Goal: Check status

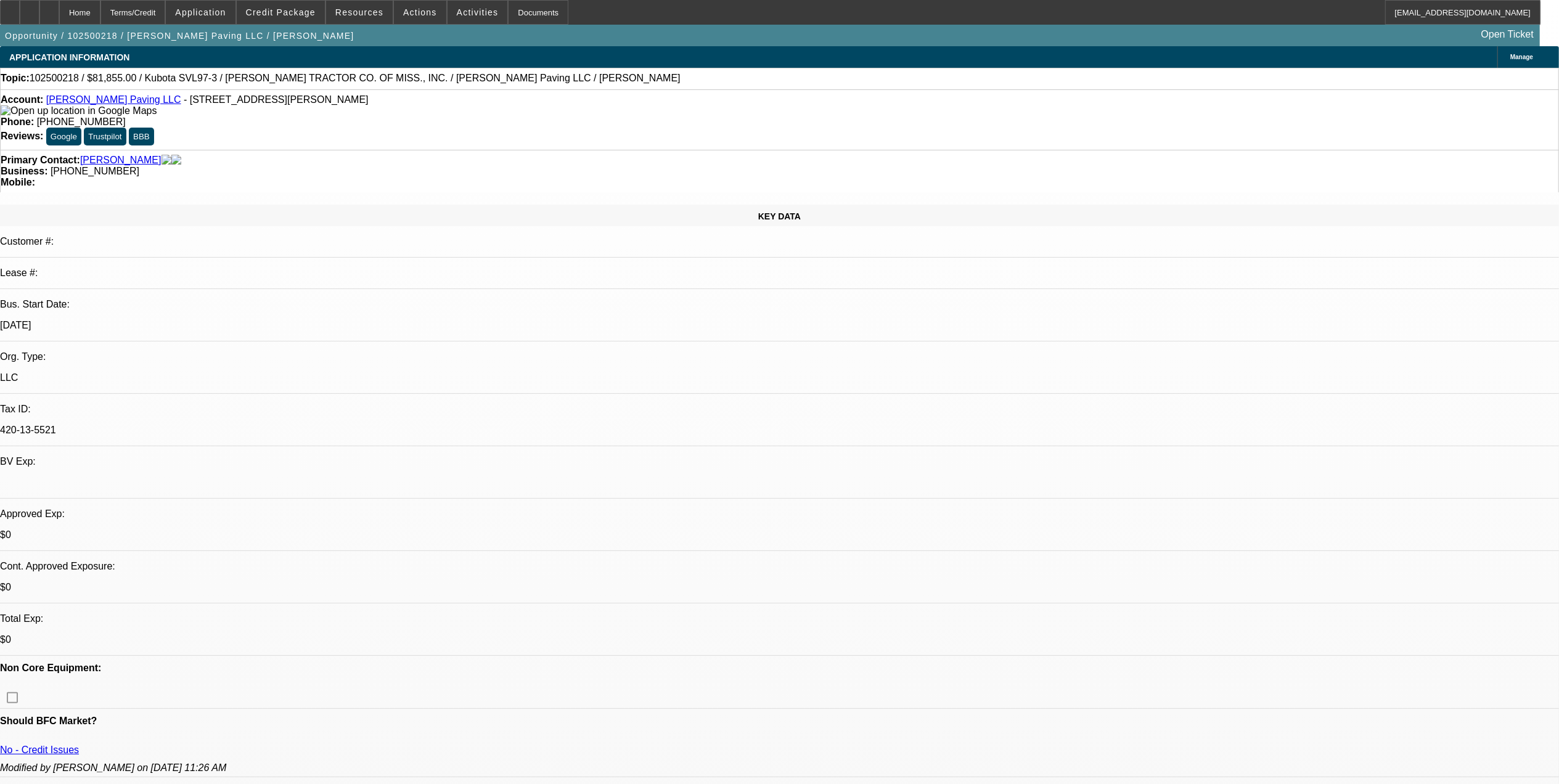
select select "0.15"
select select "2"
select select "0"
select select "0.15"
select select "2"
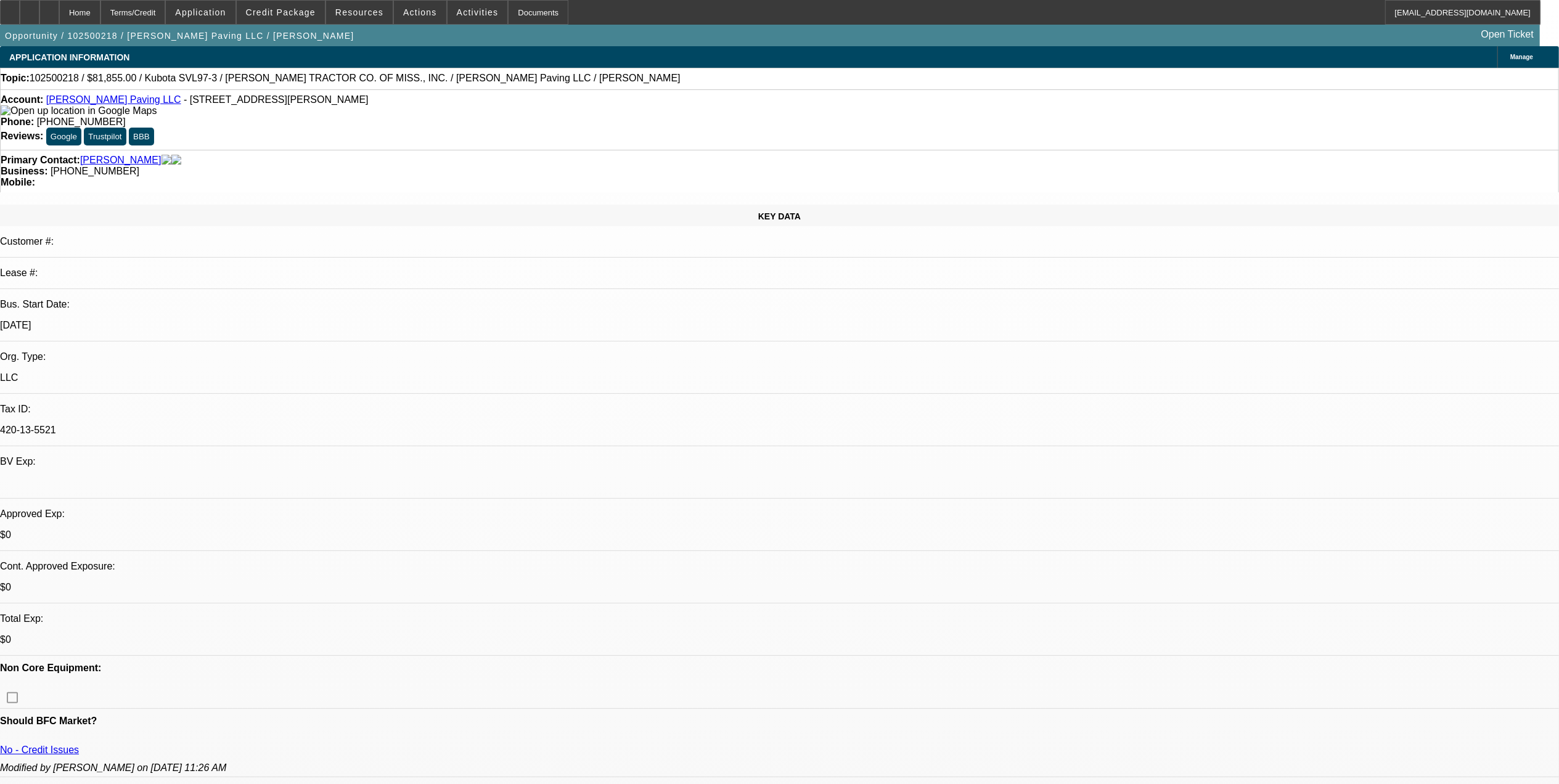
select select "0"
select select "1"
select select "2"
select select "6"
select select "1"
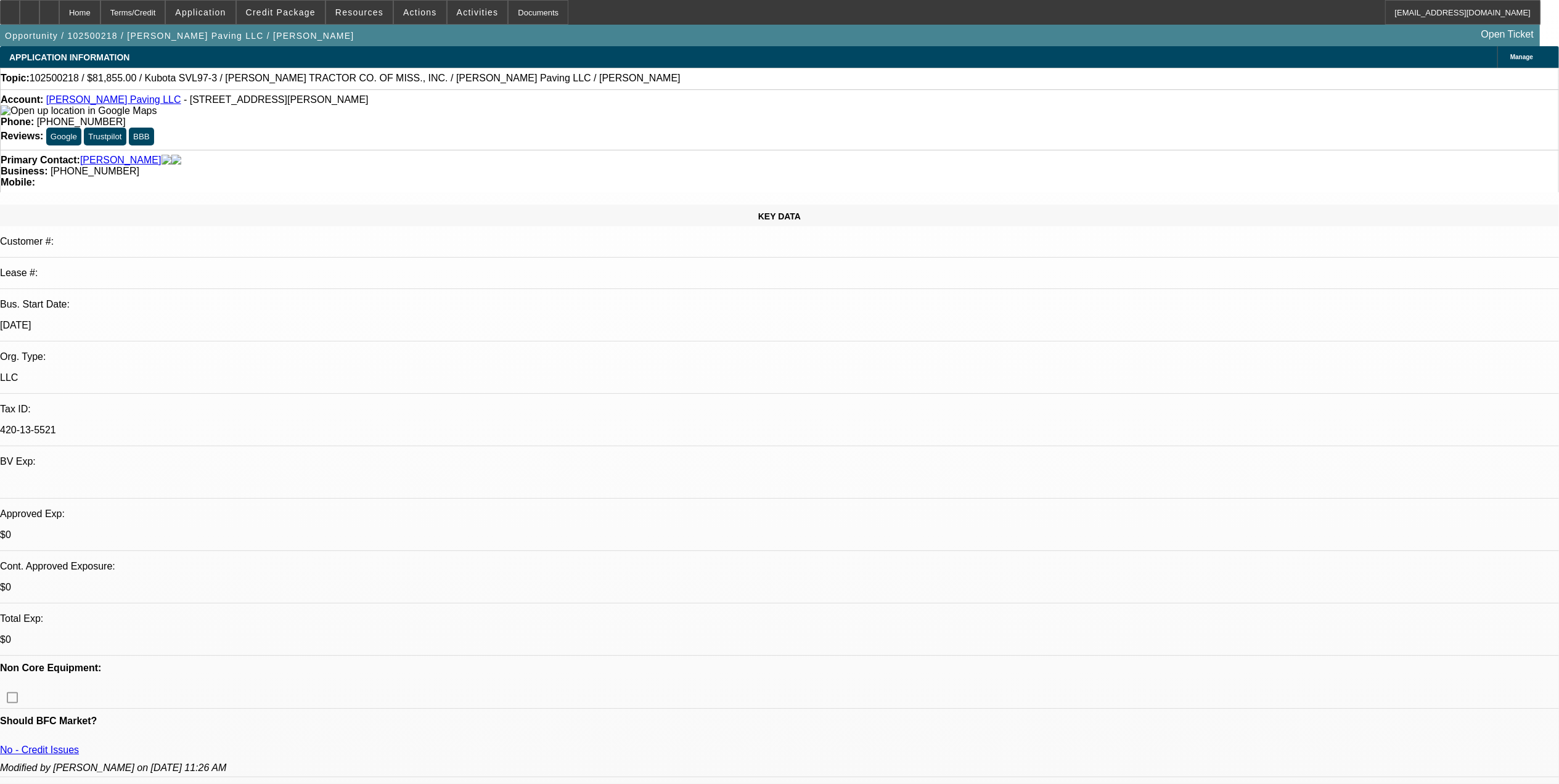
select select "2"
select select "6"
